Goal: Find specific page/section: Find specific page/section

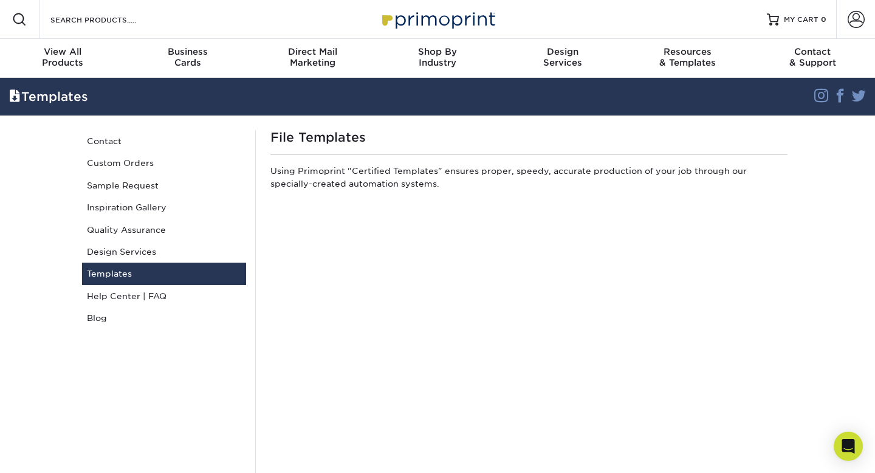
click at [30, 21] on div at bounding box center [19, 19] width 39 height 39
type input "monk brochure"
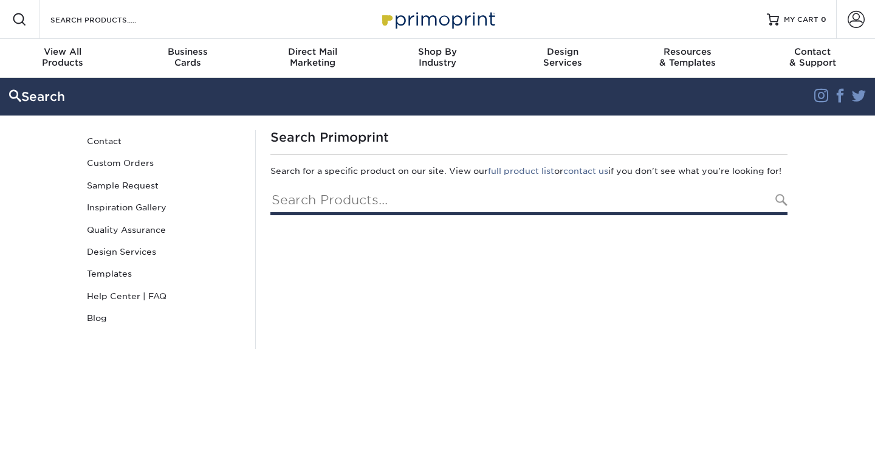
type input "monk brochure"
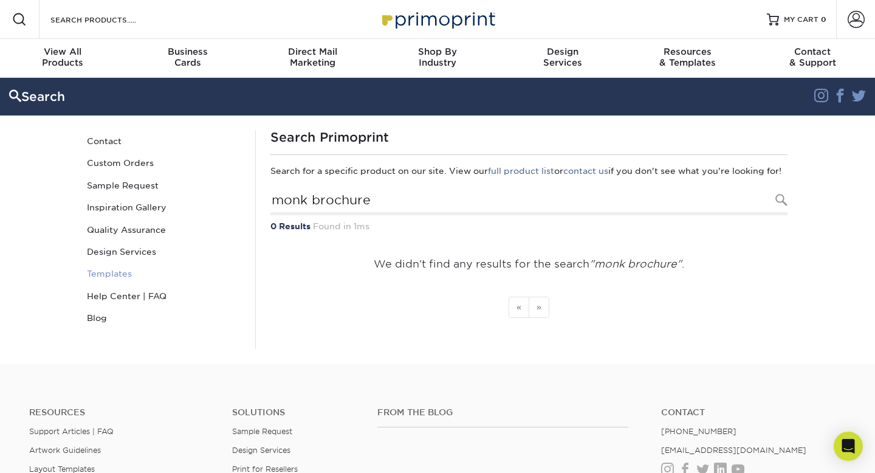
click at [119, 272] on link "Templates" at bounding box center [164, 274] width 164 height 22
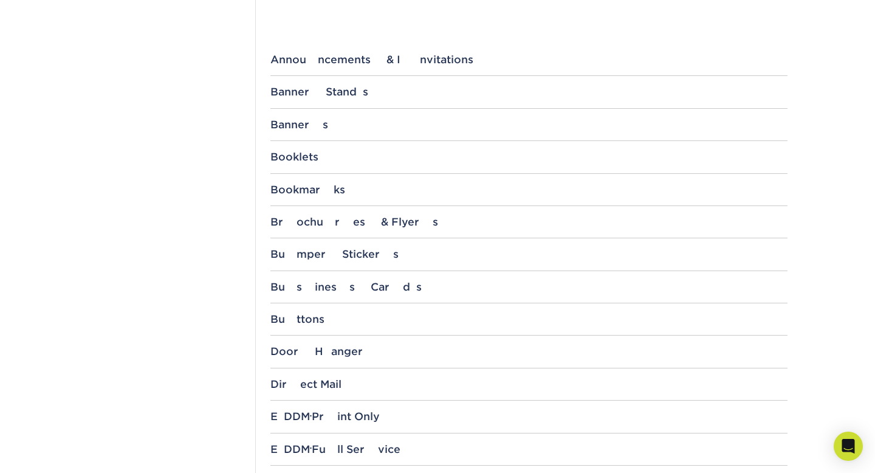
scroll to position [472, 0]
click at [326, 226] on div "Brochures & Flyers" at bounding box center [529, 221] width 517 height 12
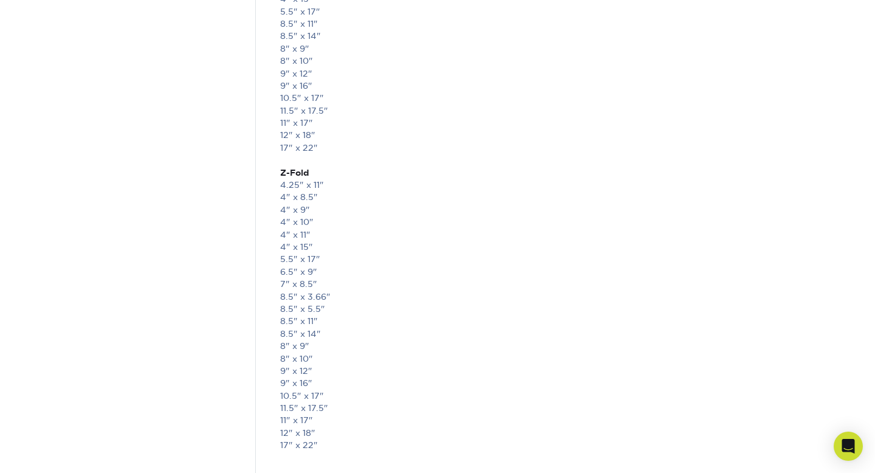
scroll to position [2736, 0]
click at [308, 424] on link "12" x 18"" at bounding box center [297, 420] width 35 height 10
